Goal: Task Accomplishment & Management: Complete application form

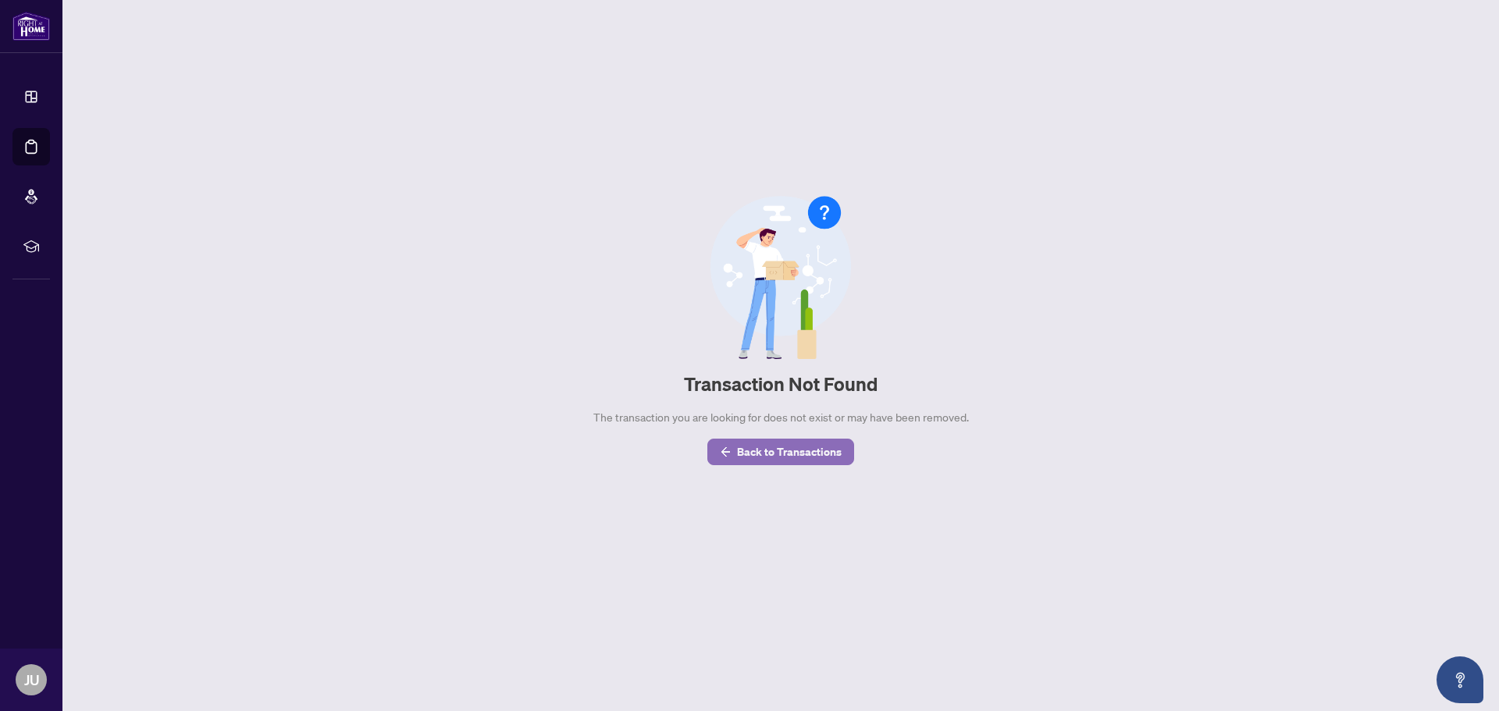
click at [779, 447] on span "Back to Transactions" at bounding box center [789, 452] width 105 height 25
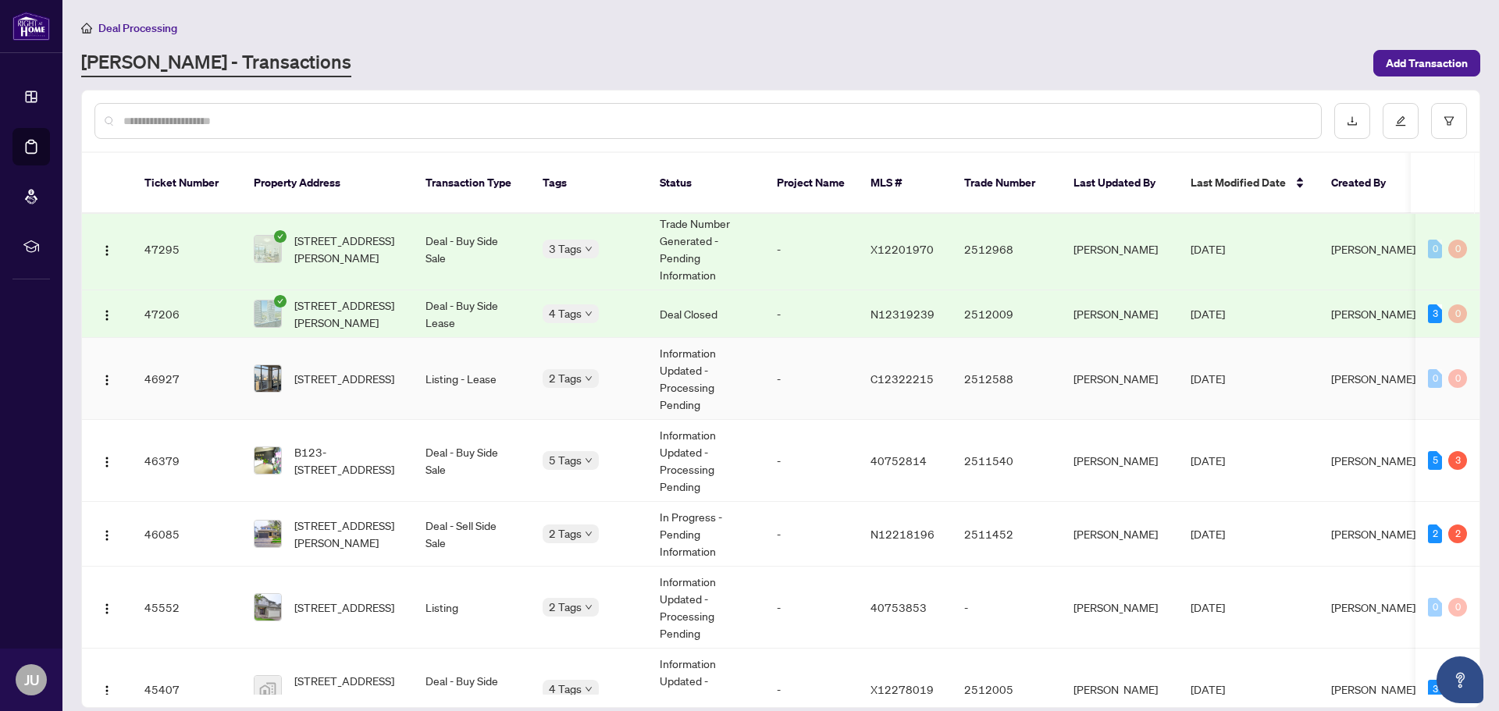
scroll to position [859, 0]
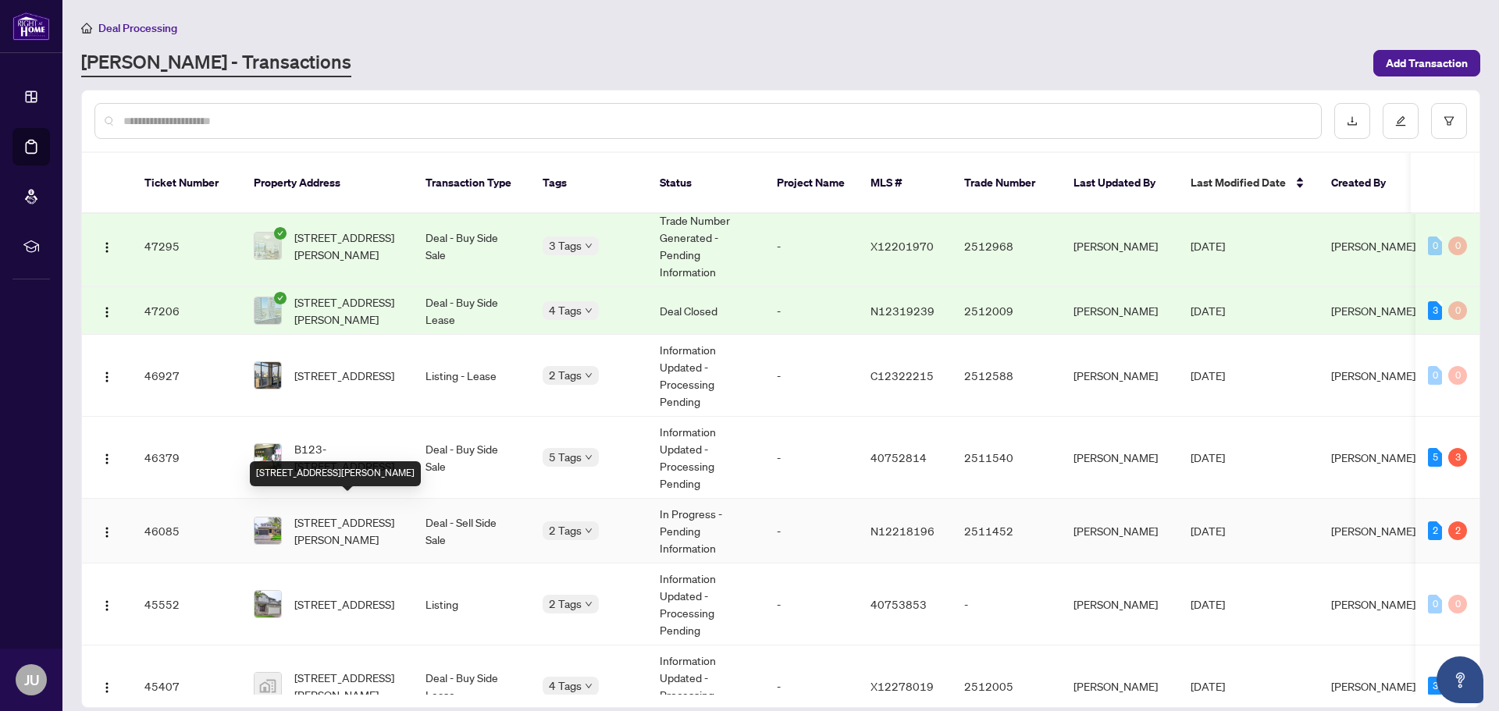
click at [343, 514] on span "[STREET_ADDRESS][PERSON_NAME]" at bounding box center [347, 531] width 106 height 34
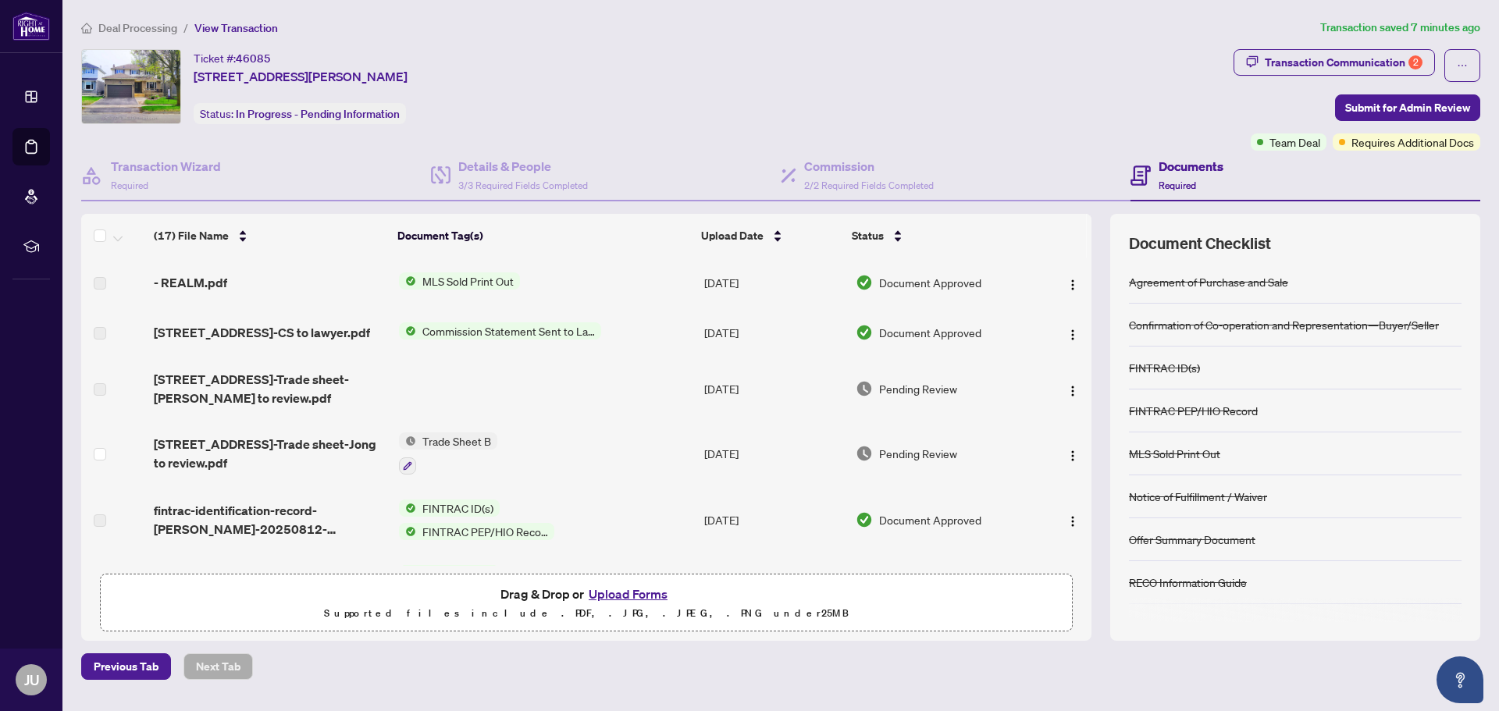
click at [643, 593] on button "Upload Forms" at bounding box center [628, 594] width 88 height 20
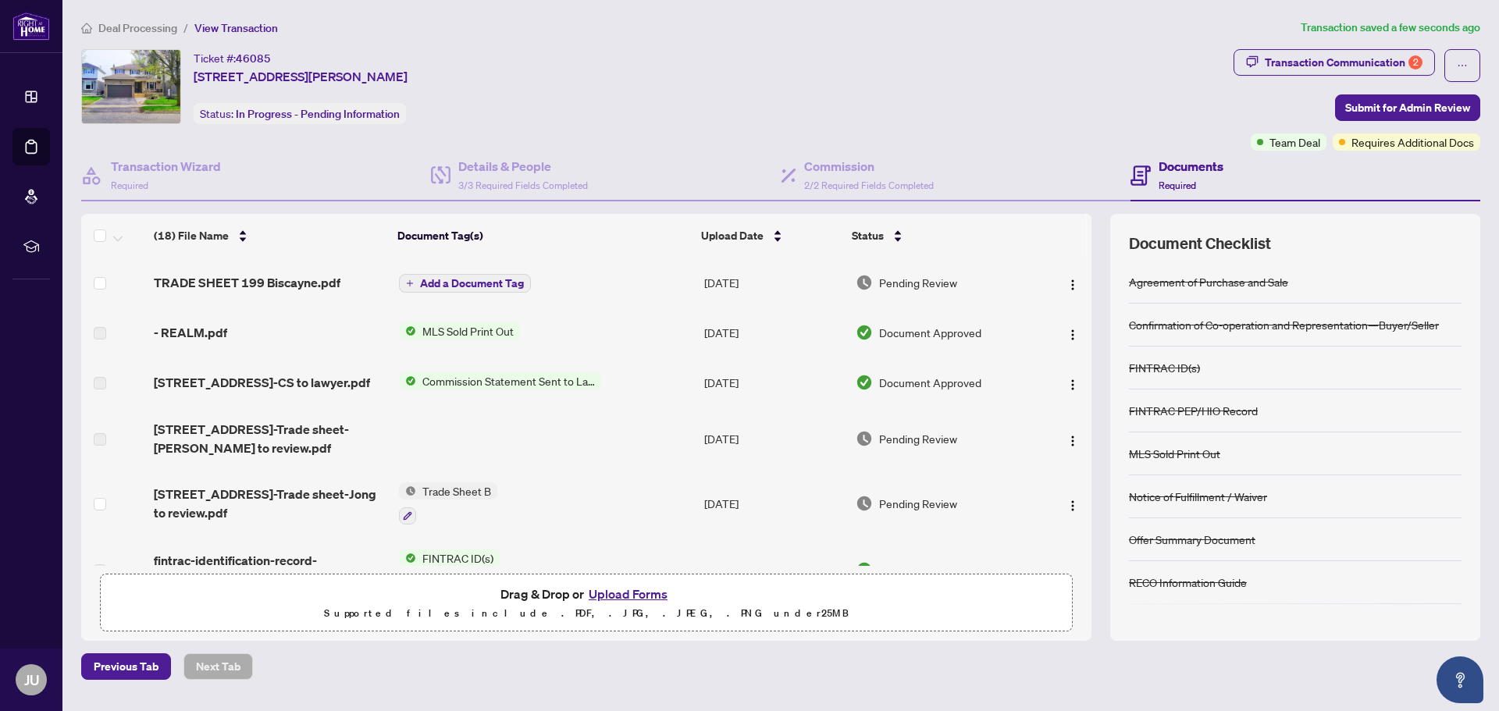
click at [508, 282] on span "Add a Document Tag" at bounding box center [472, 283] width 104 height 11
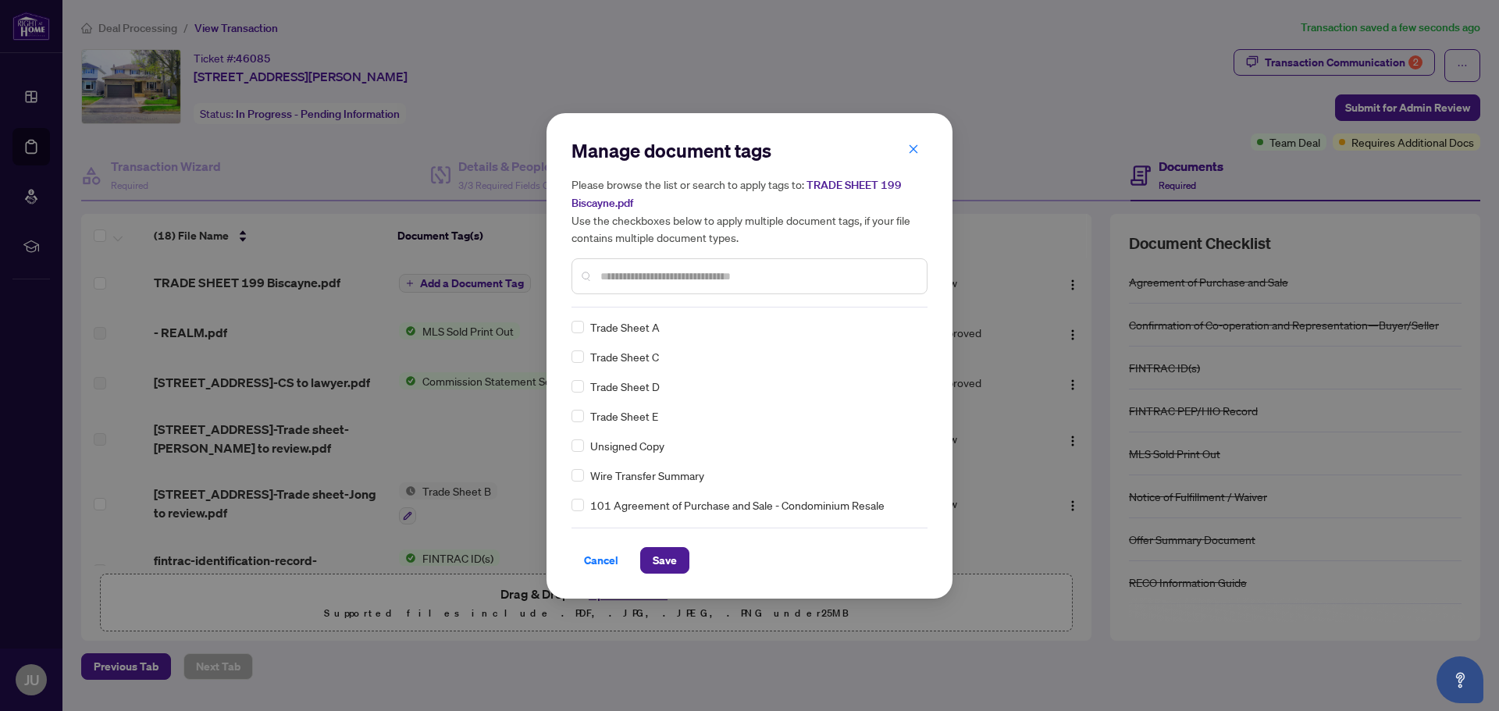
scroll to position [2, 0]
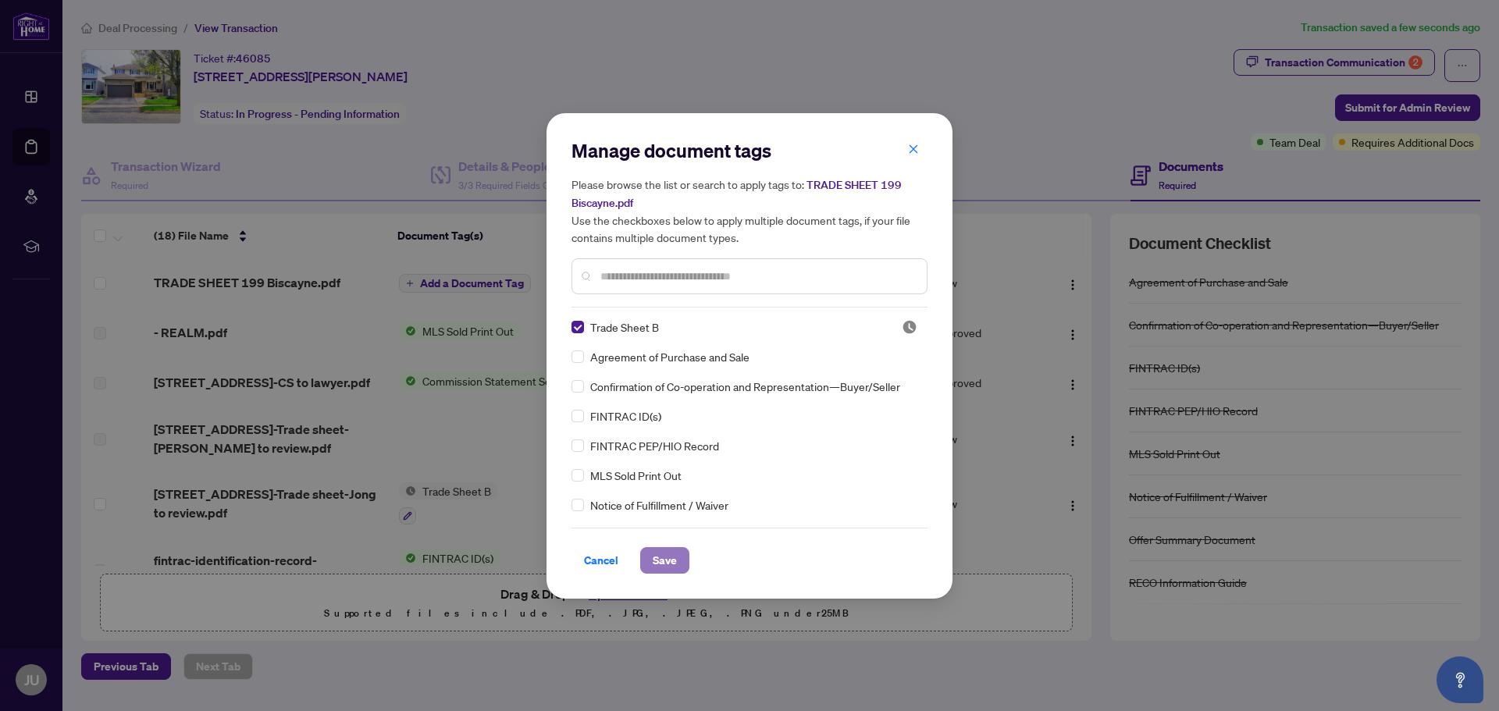
click at [673, 560] on span "Save" at bounding box center [665, 560] width 24 height 25
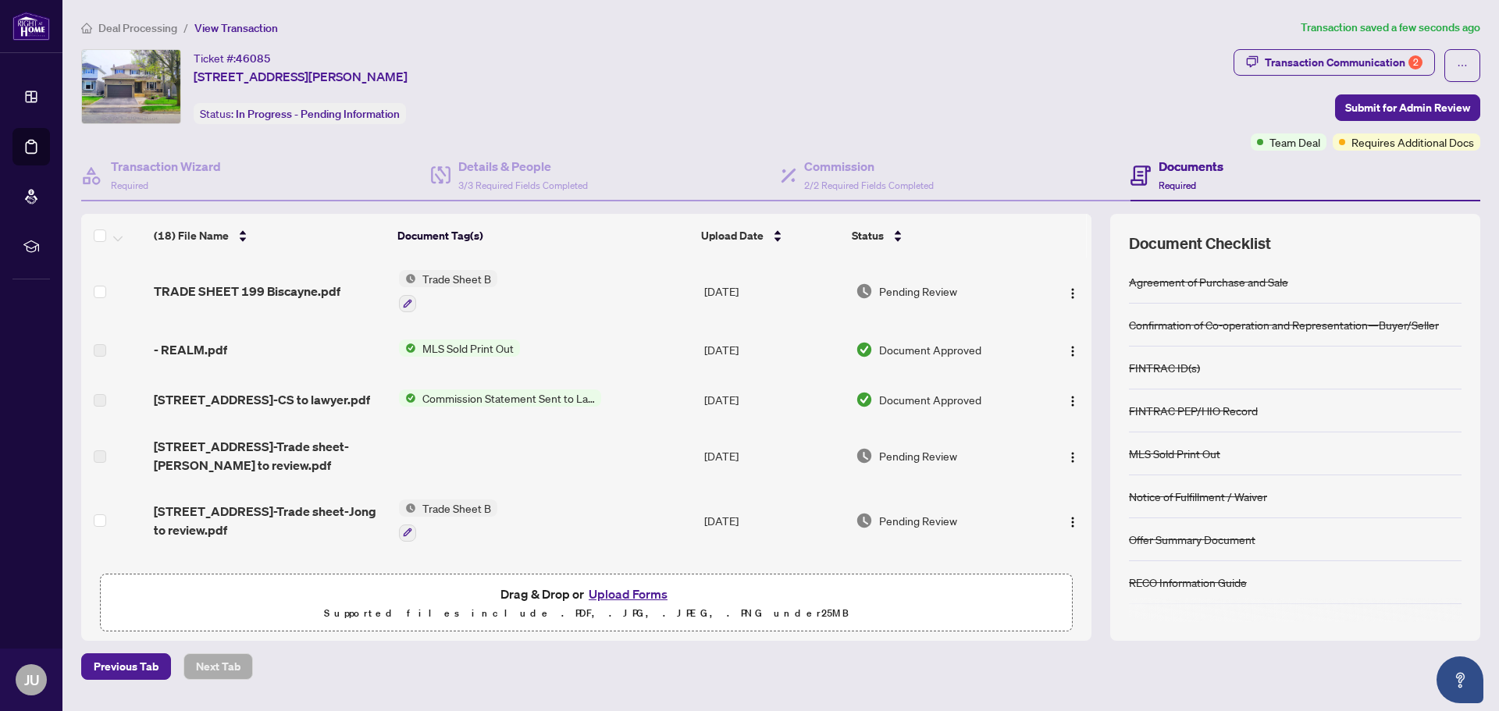
click at [461, 283] on span "Trade Sheet B" at bounding box center [456, 278] width 81 height 17
click at [445, 359] on span "Trade Sheet B" at bounding box center [417, 355] width 81 height 17
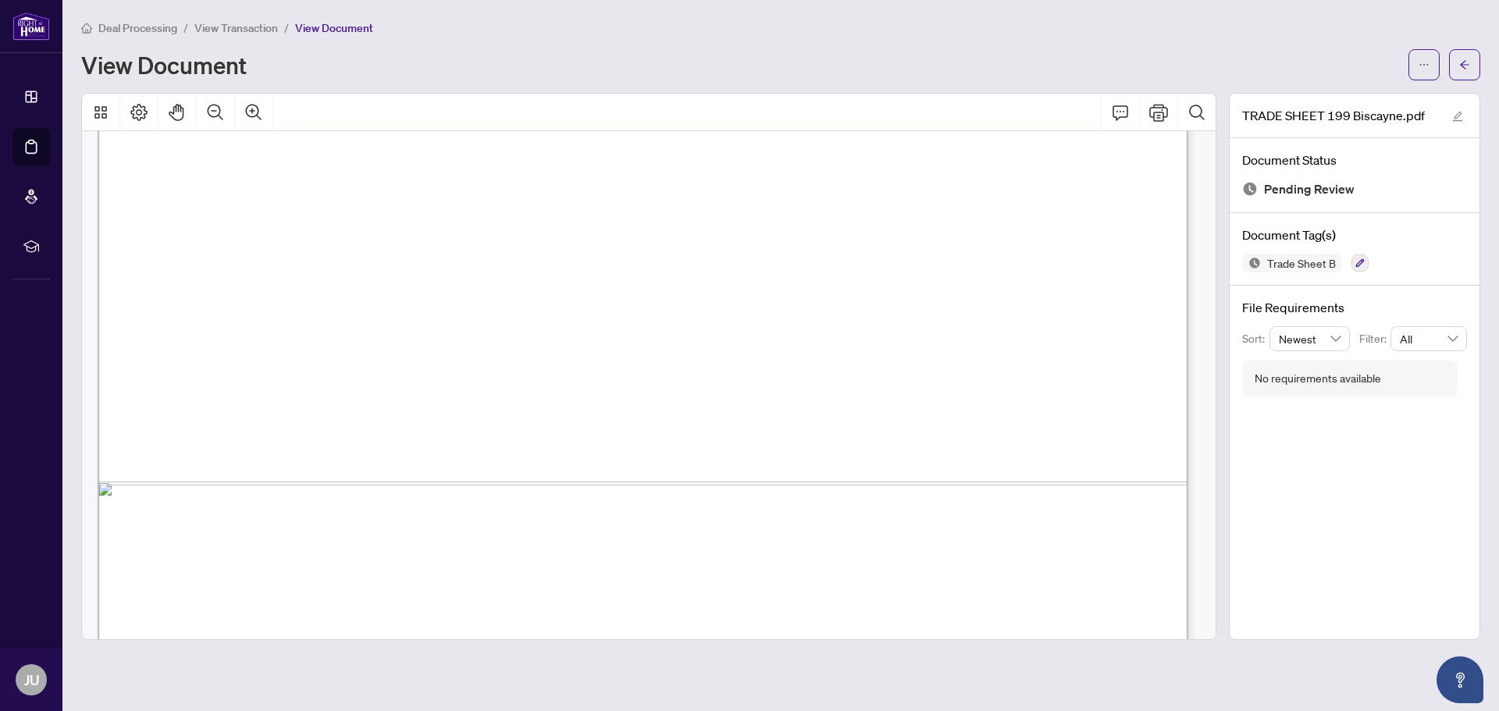
scroll to position [935, 0]
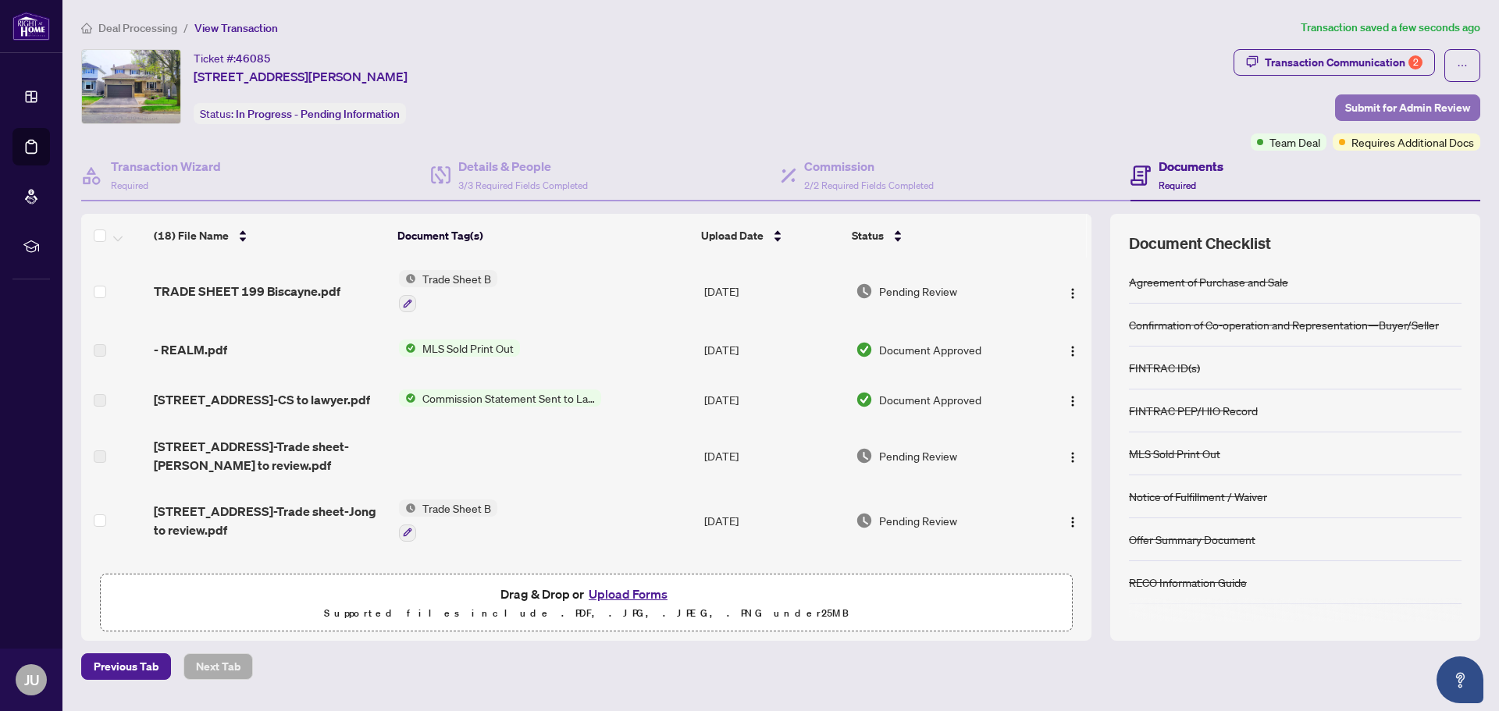
click at [1393, 102] on span "Submit for Admin Review" at bounding box center [1407, 107] width 125 height 25
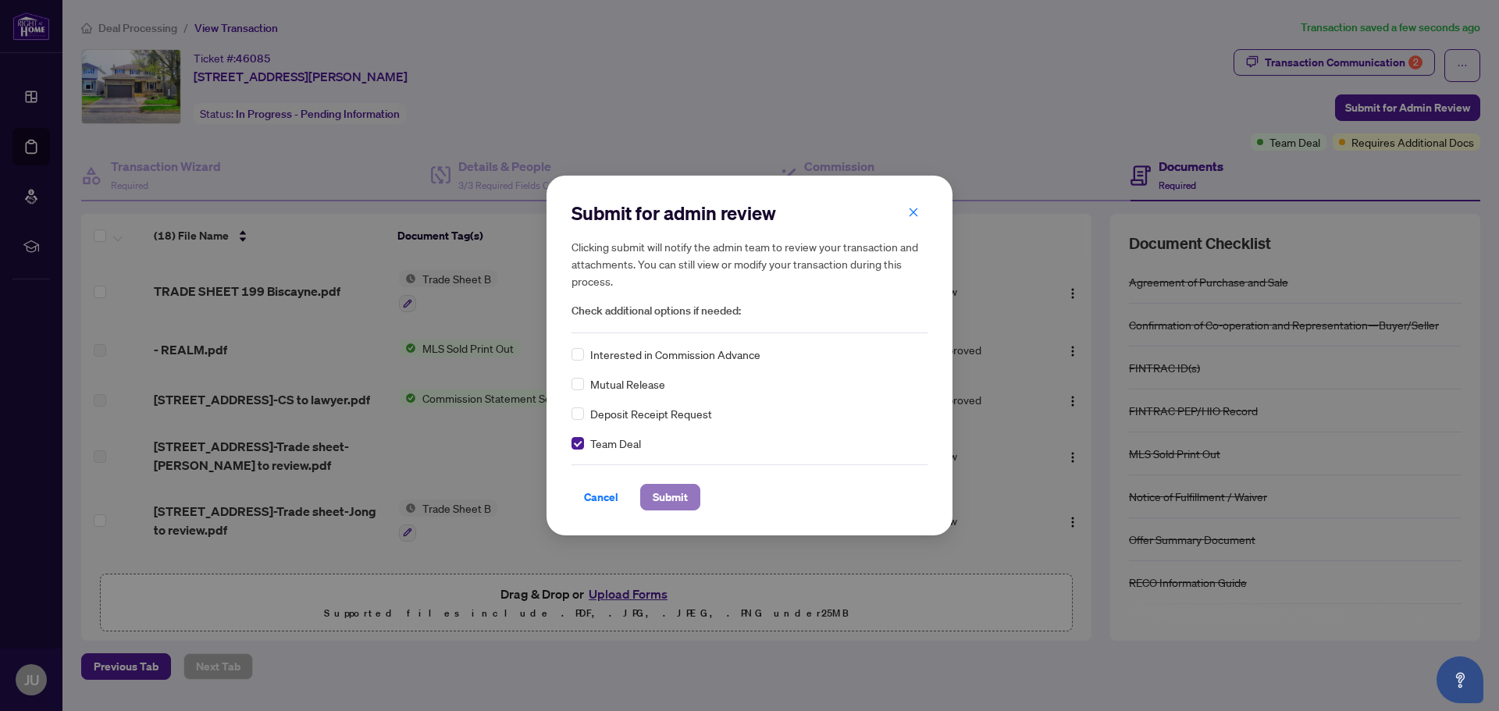
click at [669, 495] on span "Submit" at bounding box center [670, 497] width 35 height 25
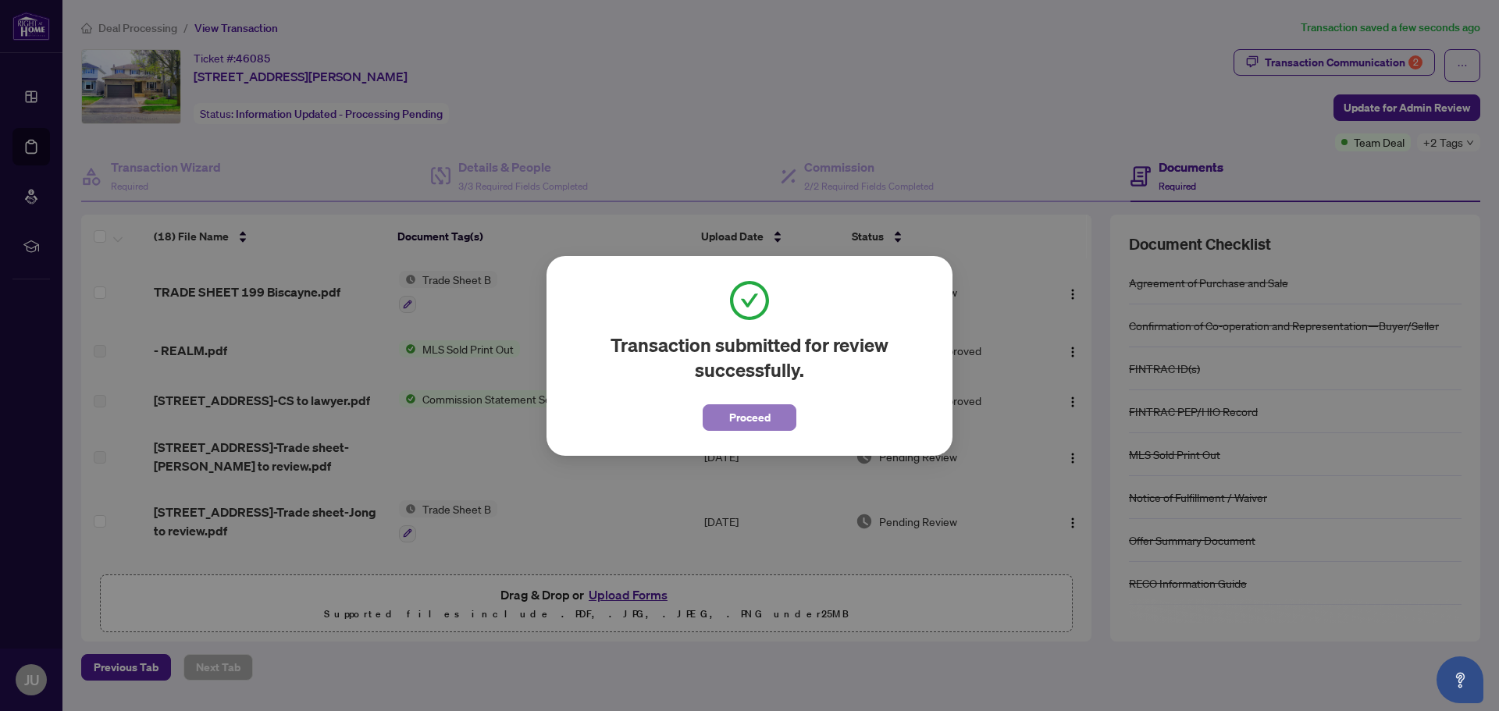
click at [743, 413] on span "Proceed" at bounding box center [749, 417] width 41 height 25
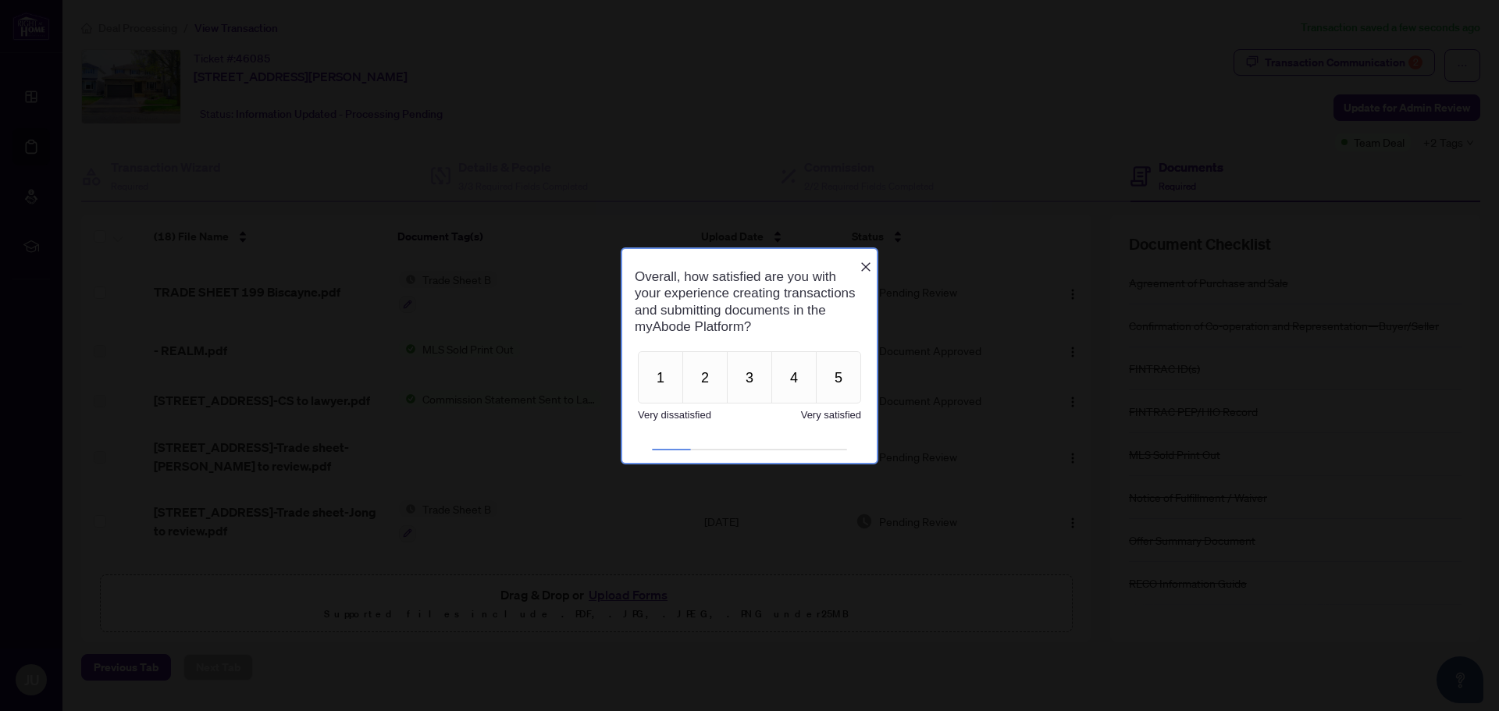
click at [868, 262] on icon "Close button" at bounding box center [865, 266] width 9 height 9
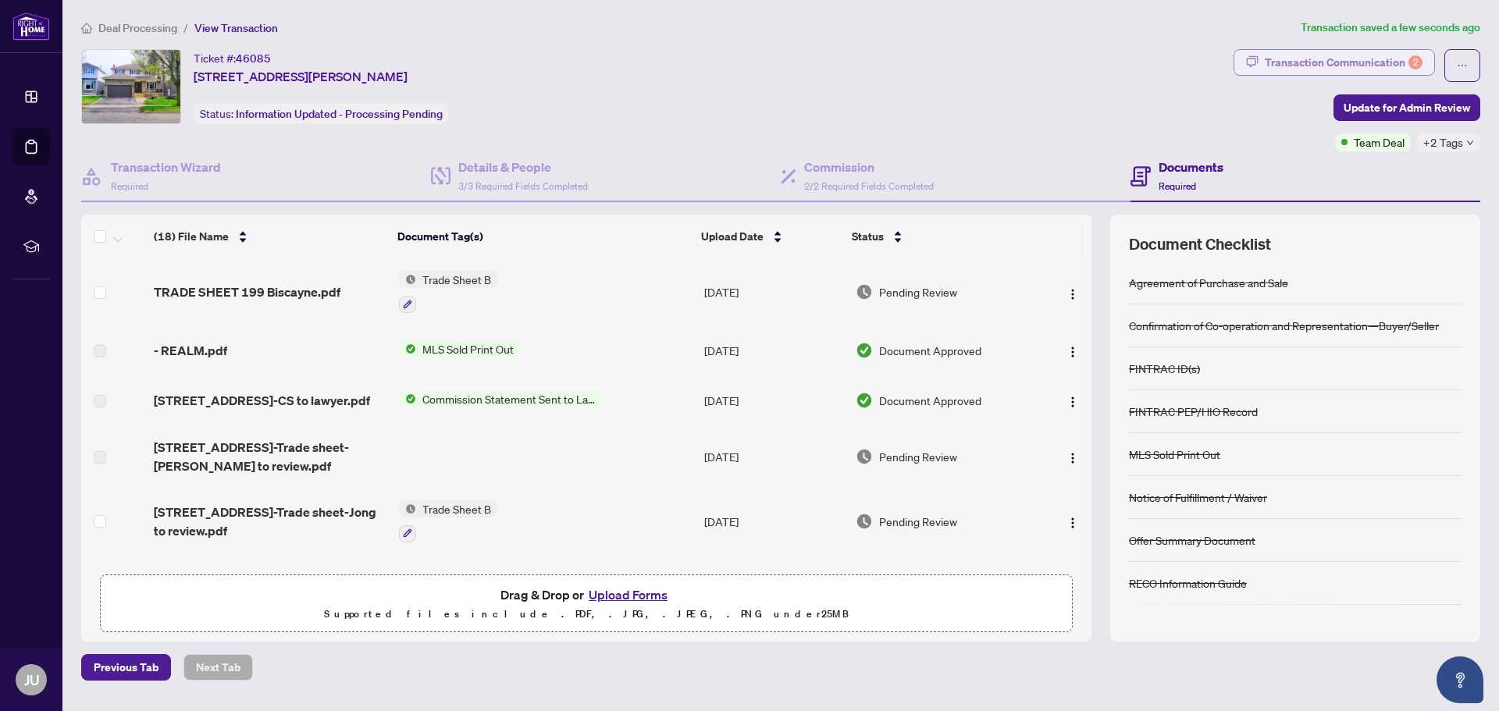
click at [1335, 64] on div "Transaction Communication 2" at bounding box center [1344, 62] width 158 height 25
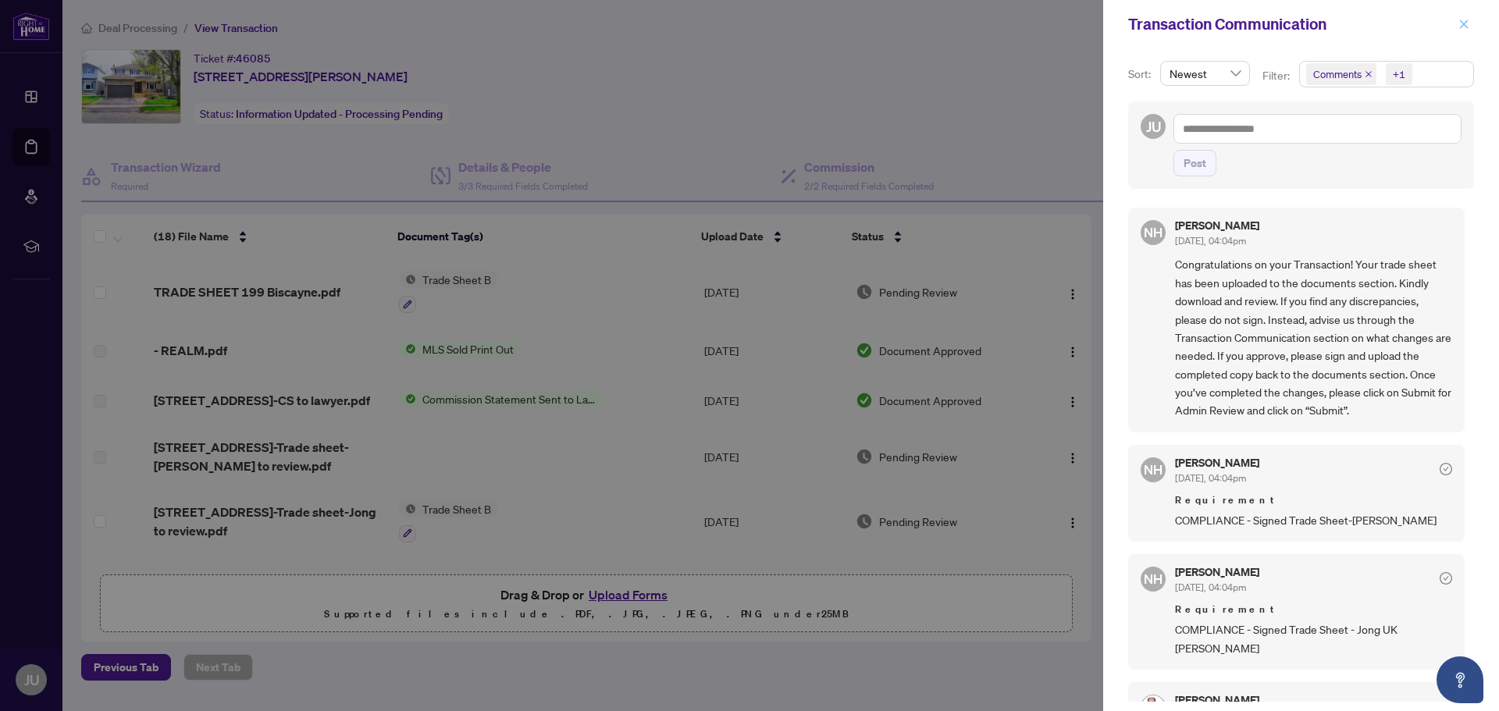
click at [1465, 29] on icon "close" at bounding box center [1464, 24] width 11 height 11
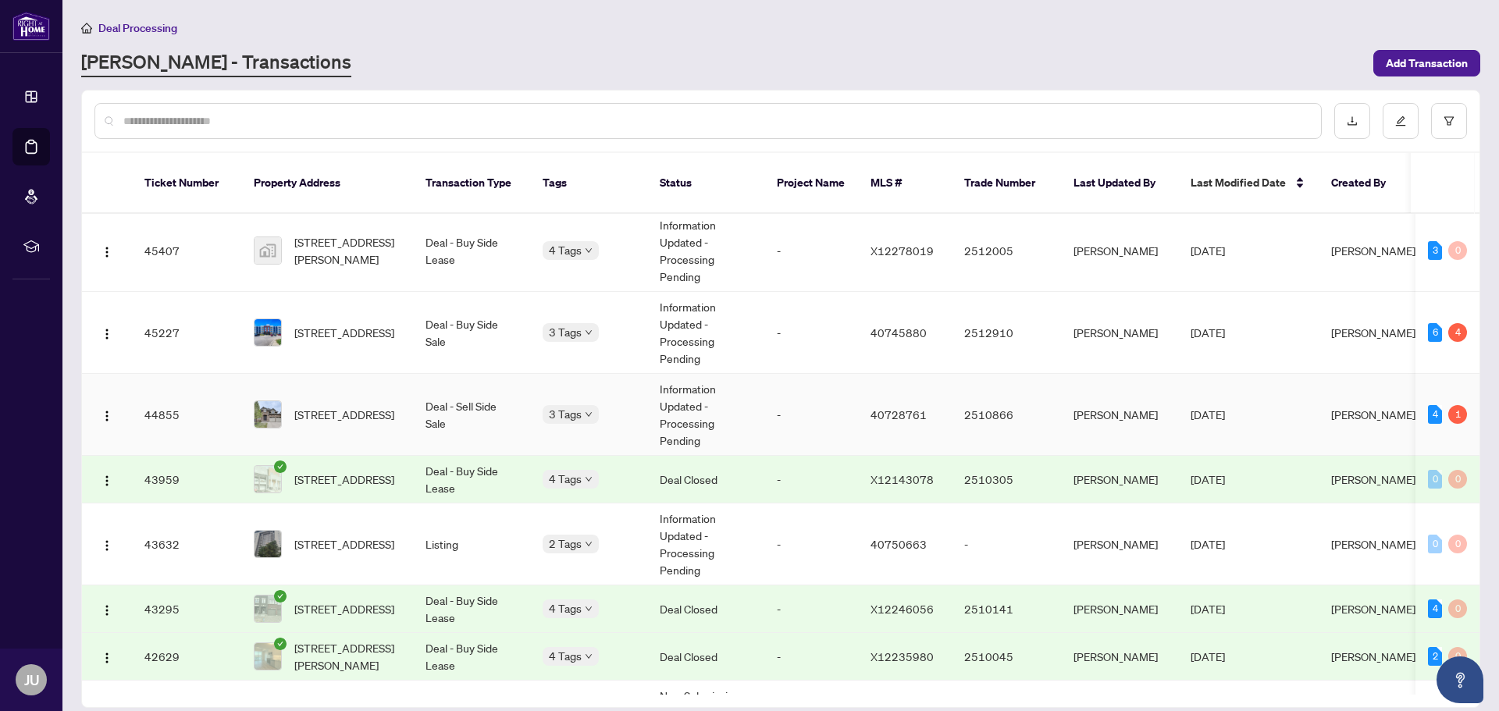
scroll to position [1234, 0]
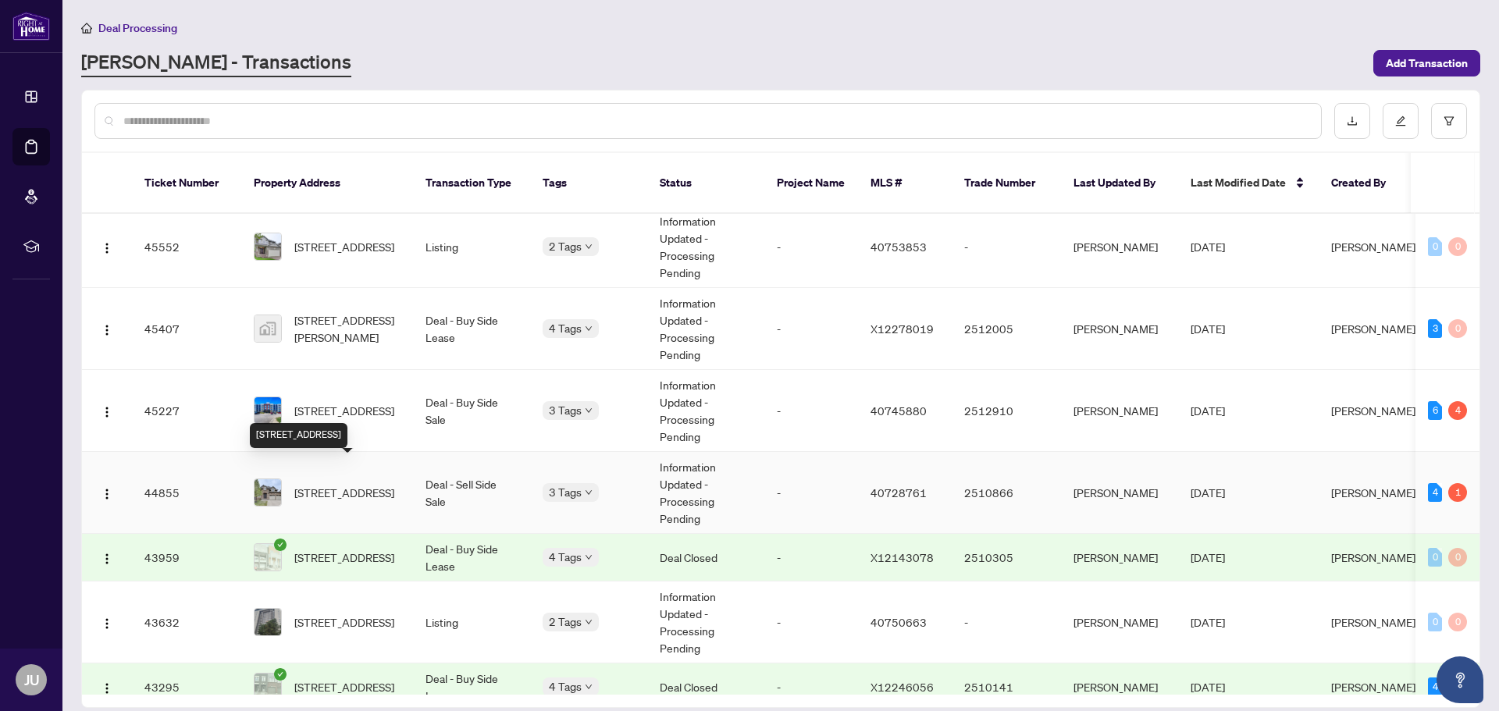
click at [356, 484] on span "[STREET_ADDRESS]" at bounding box center [344, 492] width 100 height 17
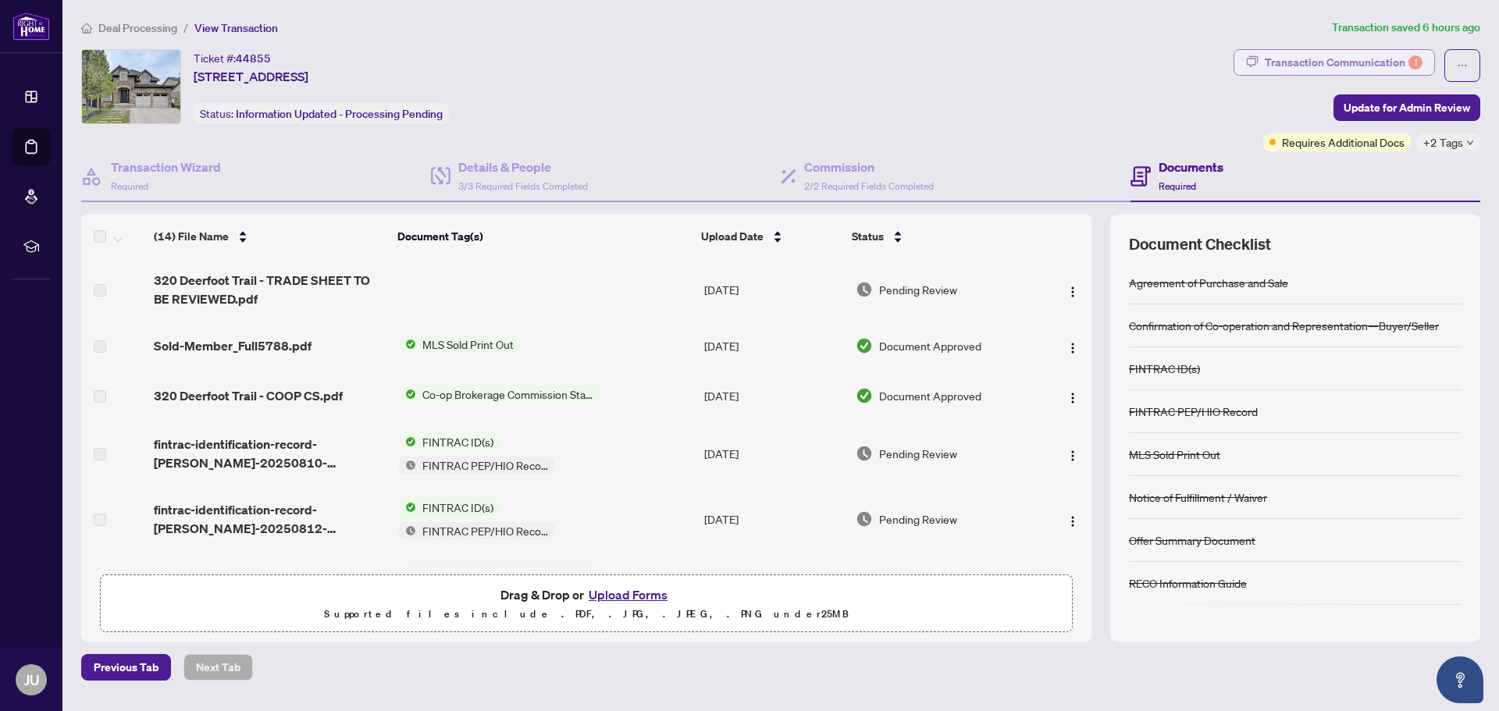
click at [1361, 64] on div "Transaction Communication 1" at bounding box center [1344, 62] width 158 height 25
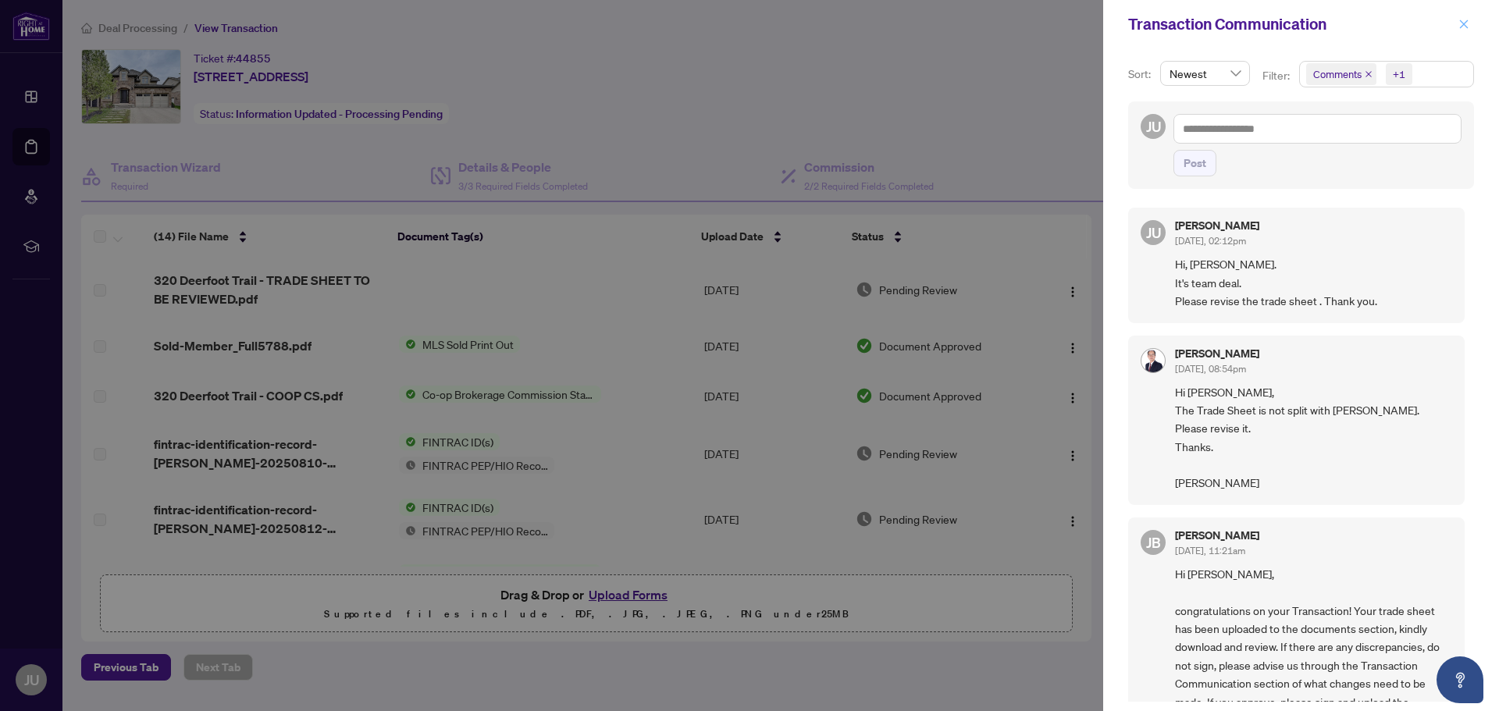
click at [1458, 25] on button "button" at bounding box center [1464, 24] width 20 height 19
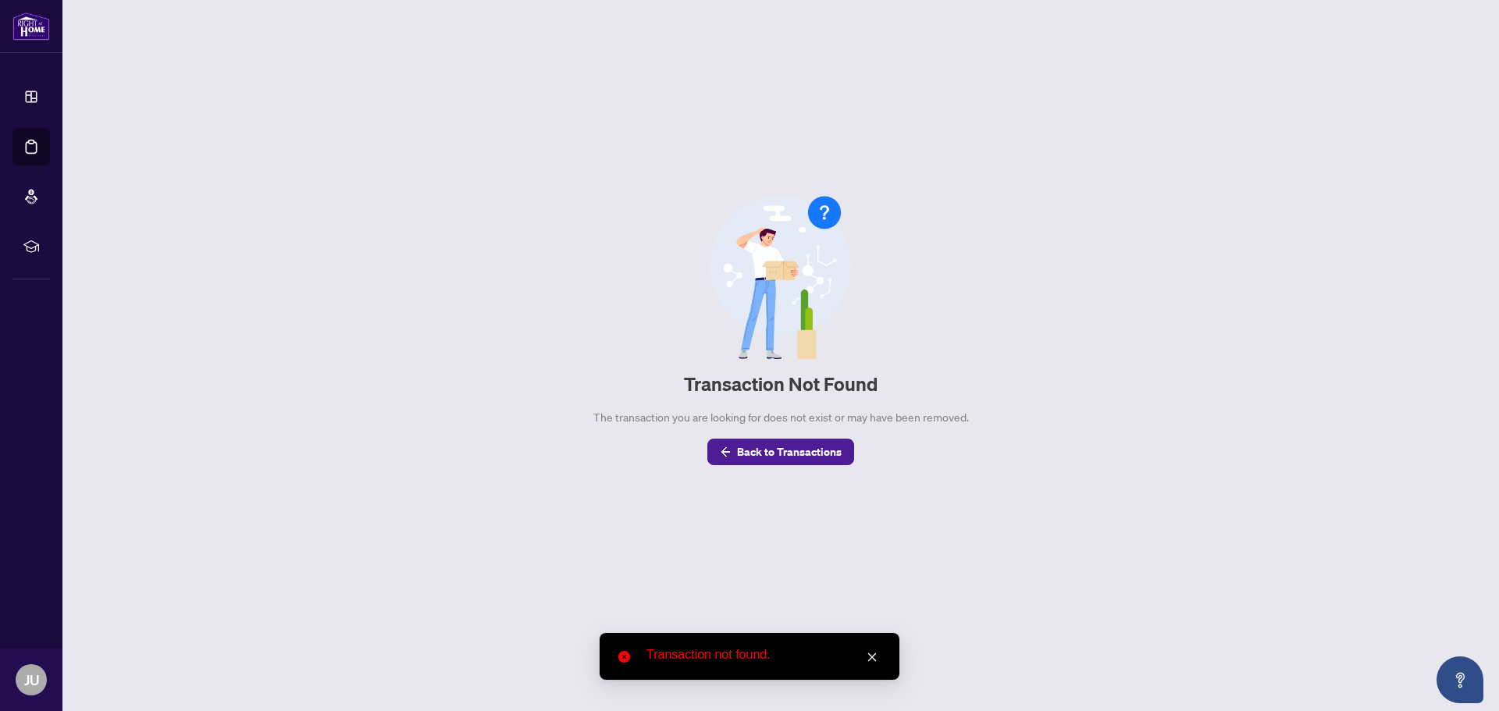
click at [817, 448] on span "Back to Transactions" at bounding box center [789, 452] width 105 height 25
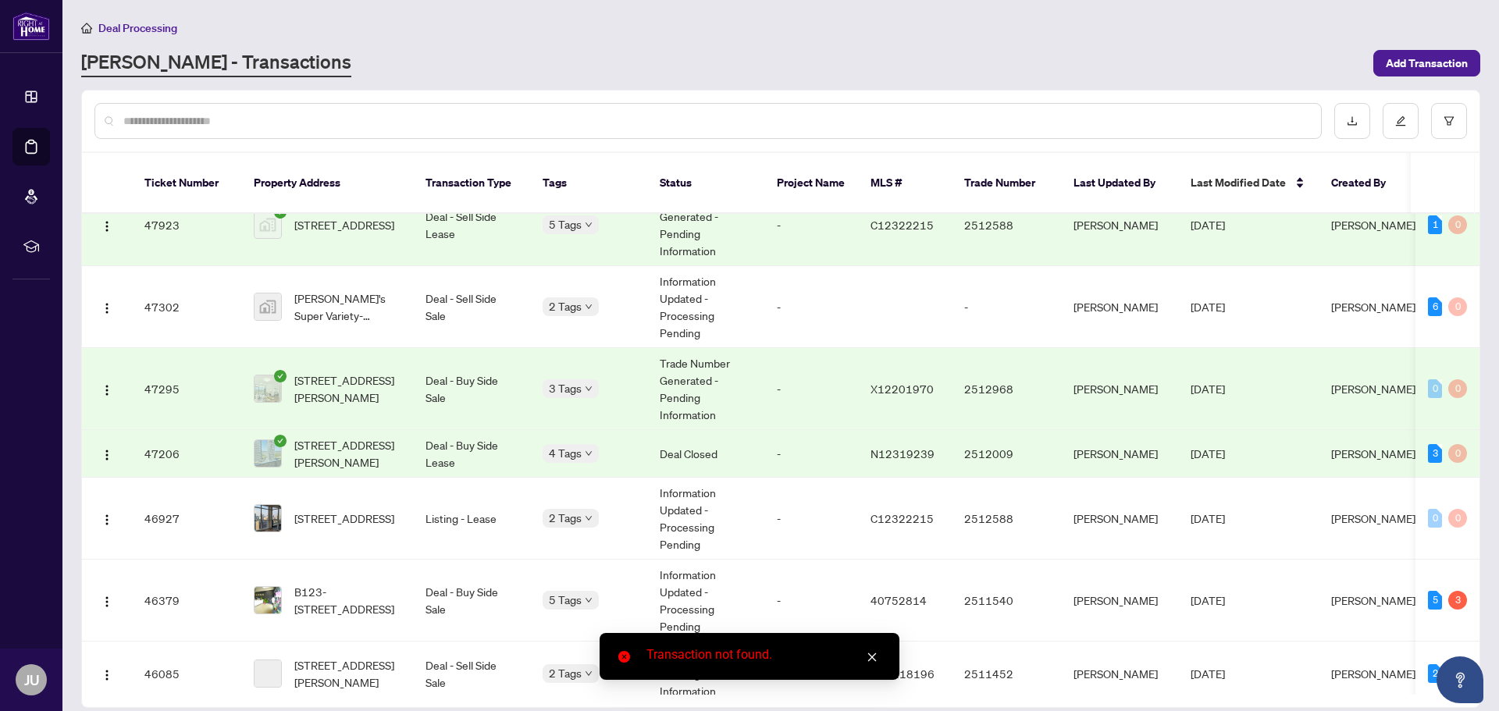
scroll to position [781, 0]
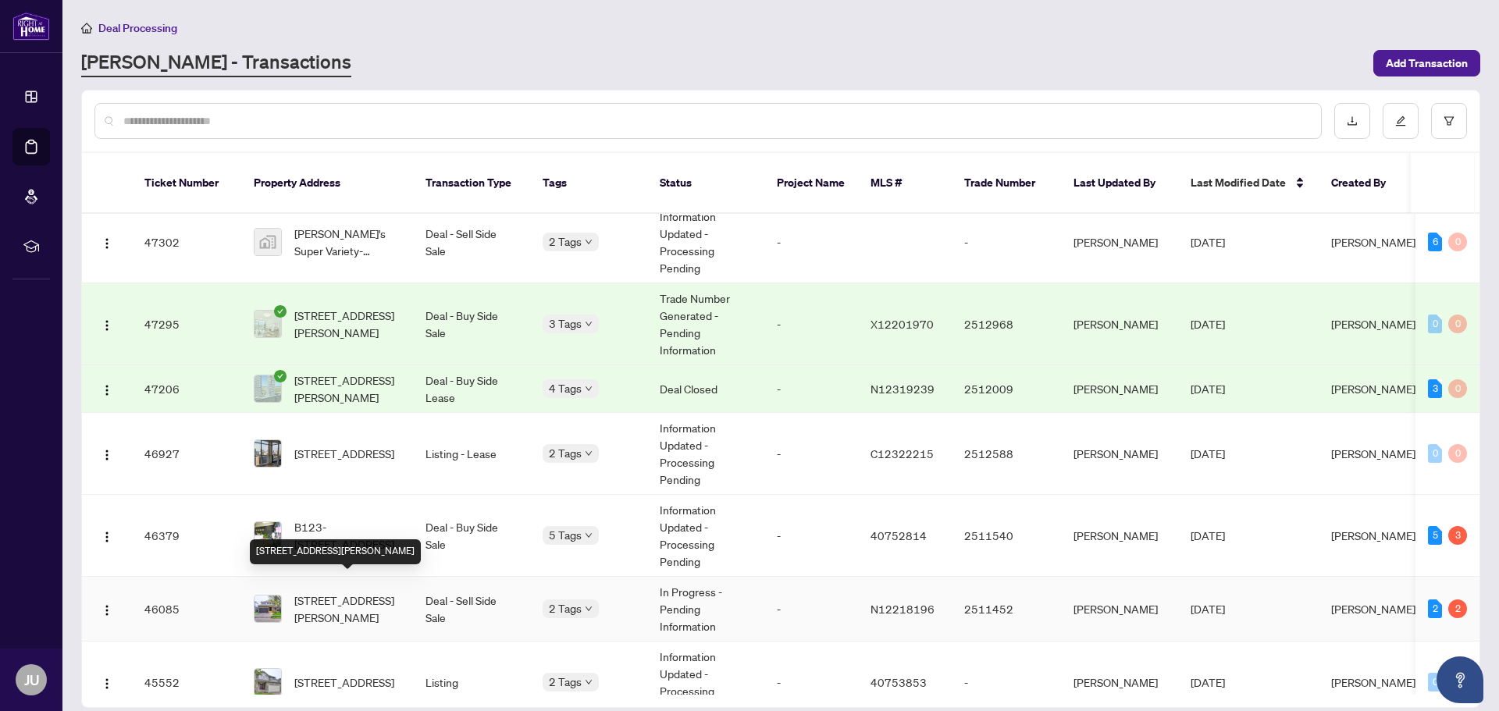
click at [294, 592] on span "[STREET_ADDRESS][PERSON_NAME]" at bounding box center [347, 609] width 106 height 34
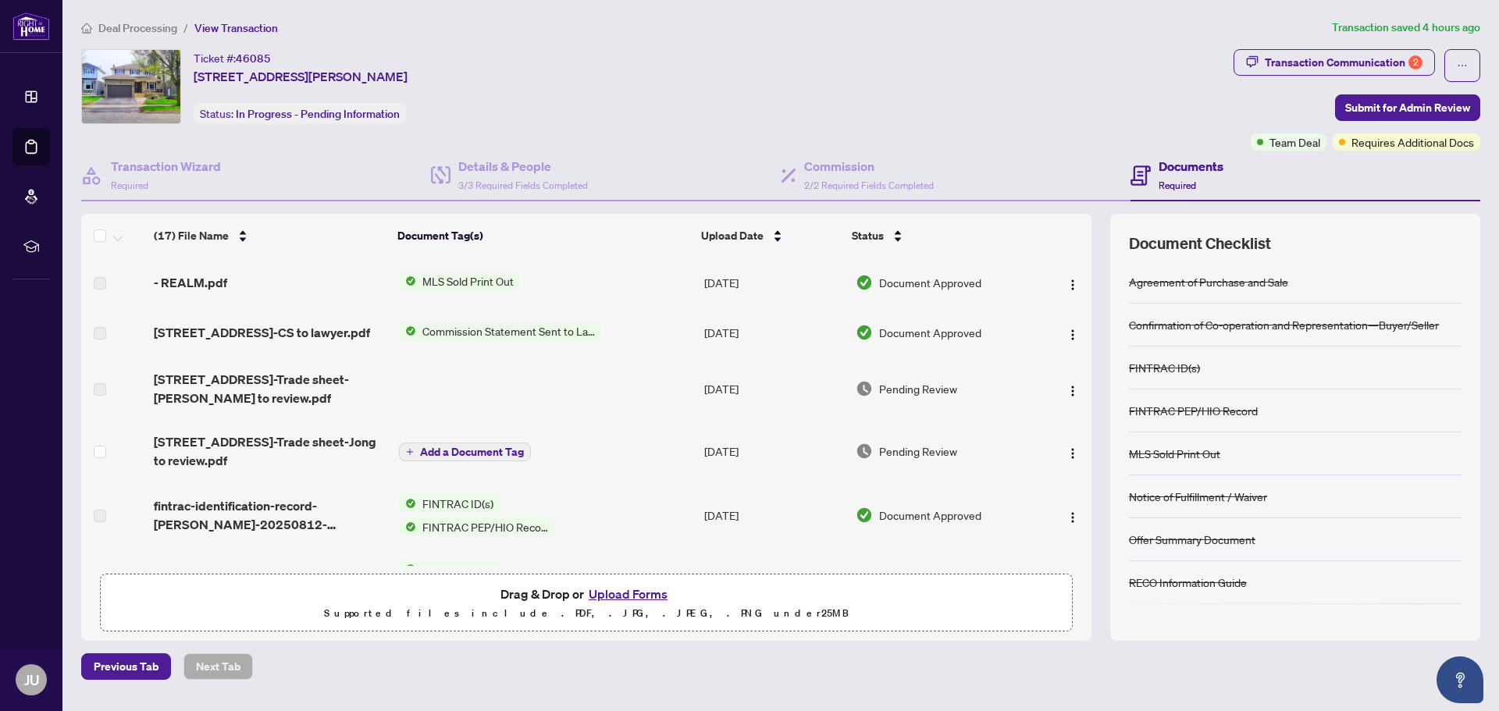
click at [470, 447] on span "Add a Document Tag" at bounding box center [472, 452] width 104 height 11
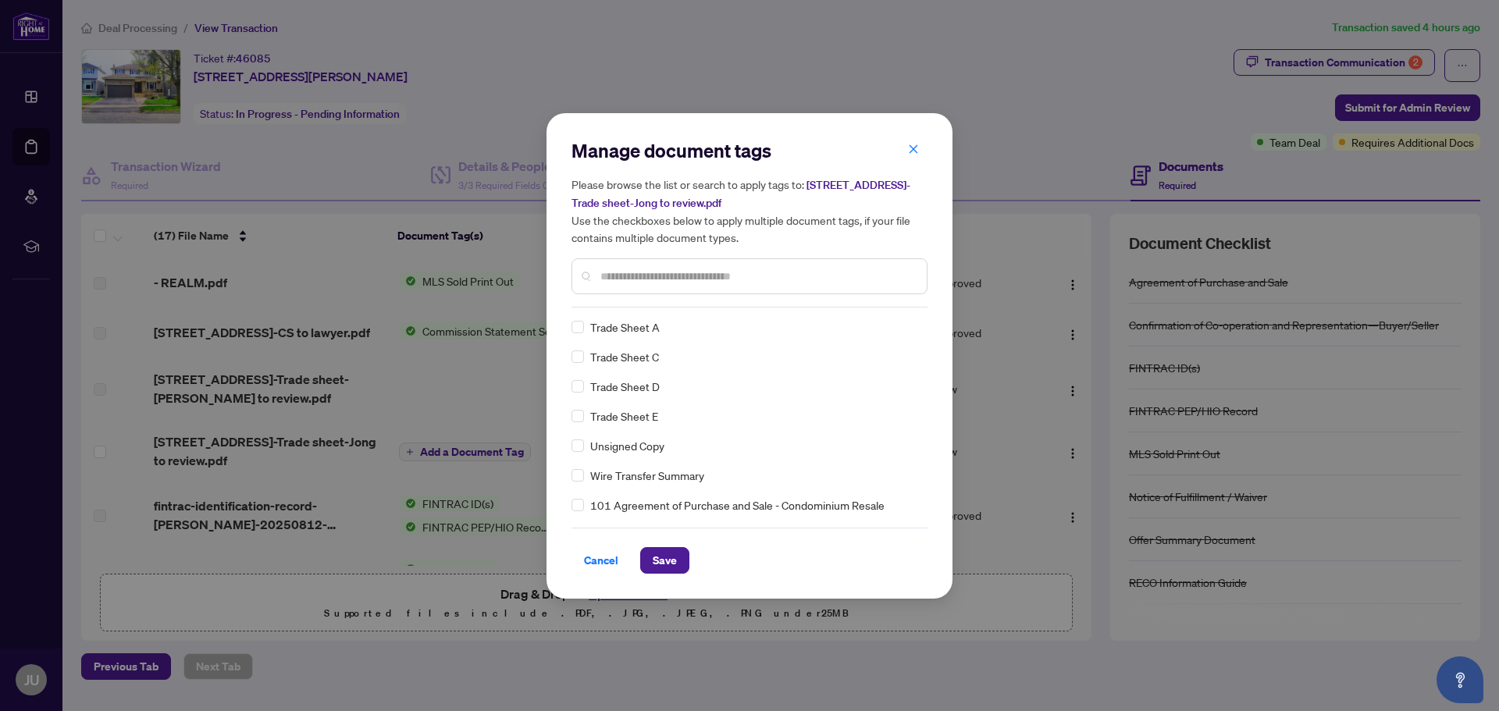
scroll to position [2, 0]
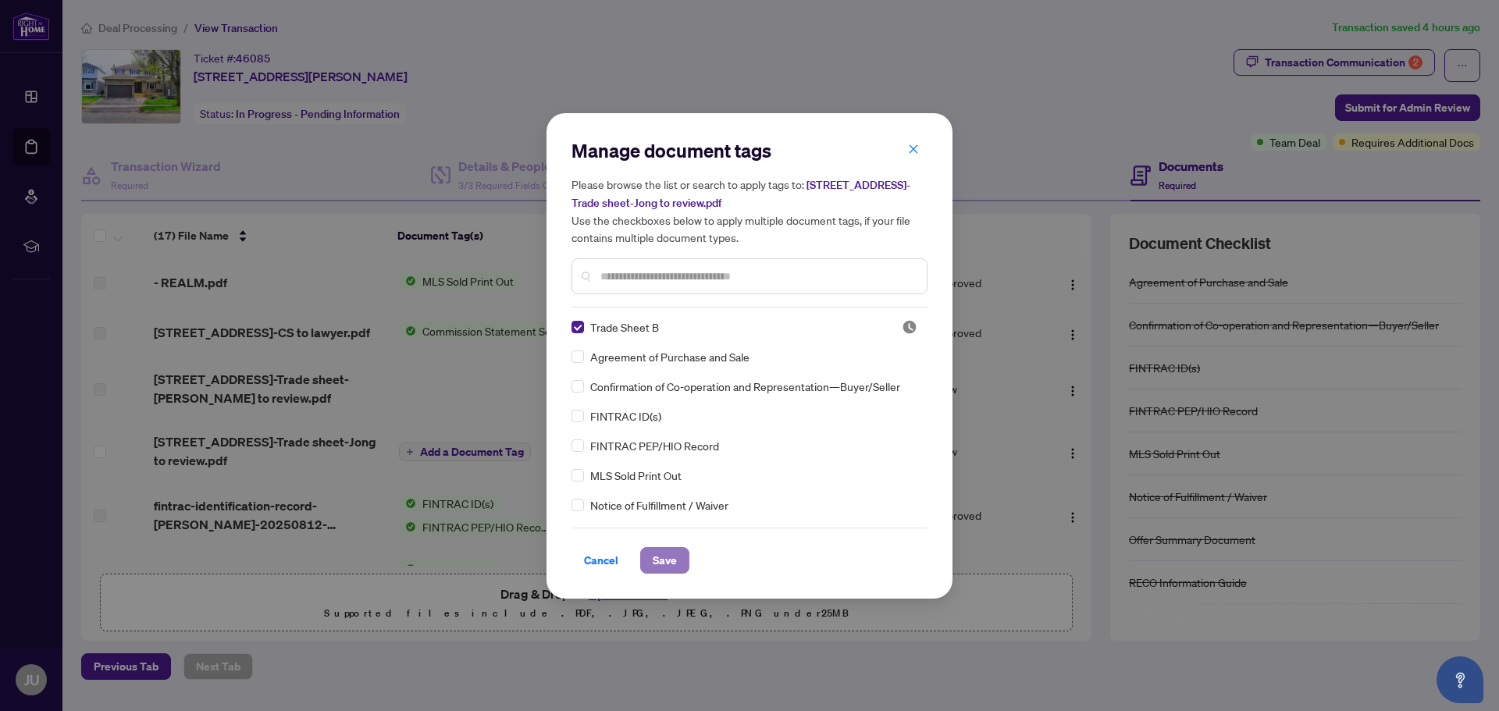
click at [670, 560] on span "Save" at bounding box center [665, 560] width 24 height 25
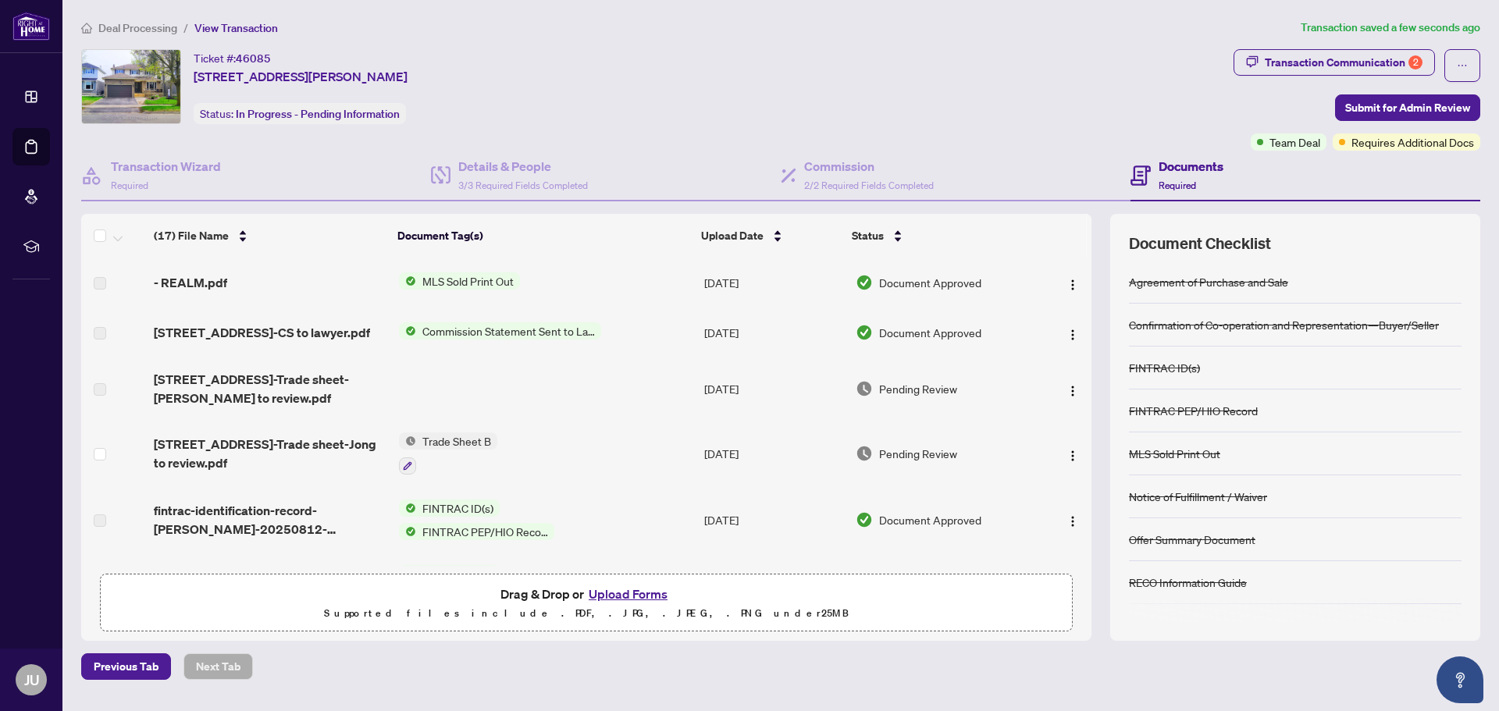
drag, startPoint x: 465, startPoint y: 437, endPoint x: 466, endPoint y: 447, distance: 10.2
click at [466, 446] on span "Trade Sheet B" at bounding box center [456, 441] width 81 height 17
click at [451, 515] on span "Trade Sheet B" at bounding box center [417, 518] width 81 height 17
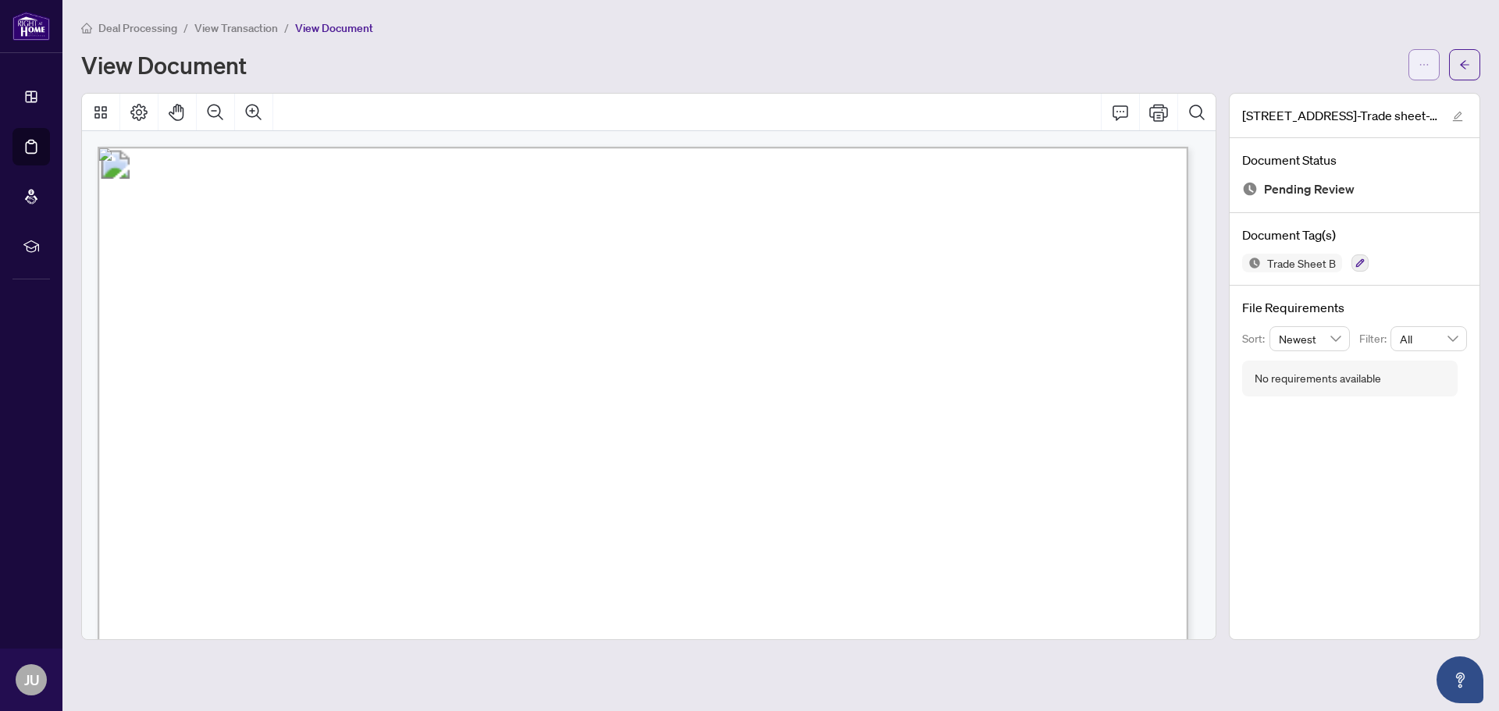
click at [1425, 59] on icon "ellipsis" at bounding box center [1424, 64] width 11 height 11
click at [1320, 96] on span "Download" at bounding box center [1368, 98] width 119 height 17
